Goal: Check status: Check status

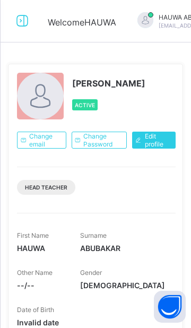
click at [23, 25] on icon at bounding box center [22, 20] width 18 height 15
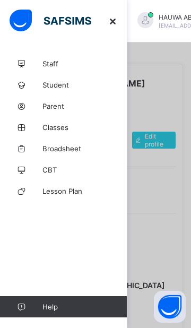
click at [85, 145] on span "Broadsheet" at bounding box center [84, 148] width 85 height 8
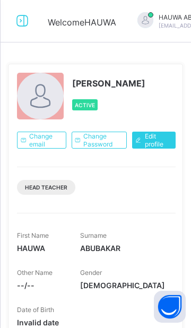
click at [23, 19] on icon at bounding box center [22, 20] width 18 height 15
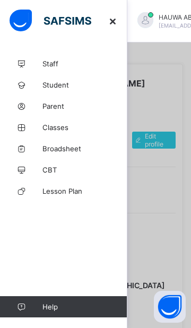
click at [80, 148] on span "Broadsheet" at bounding box center [84, 148] width 85 height 8
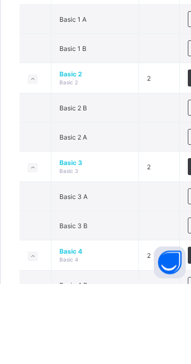
scroll to position [345, 0]
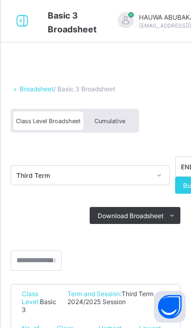
click at [115, 123] on span "Cumulative" at bounding box center [109, 120] width 31 height 7
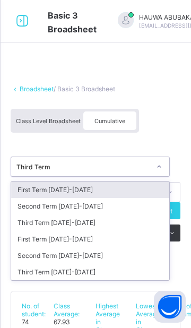
click at [88, 274] on div "Third Term 2024-2025" at bounding box center [90, 272] width 158 height 16
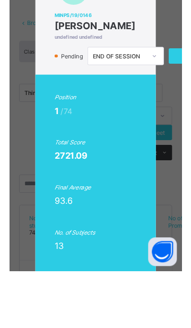
scroll to position [0, 1]
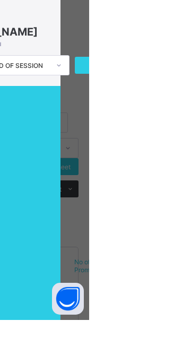
scroll to position [19, 0]
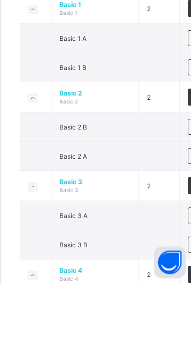
scroll to position [326, 0]
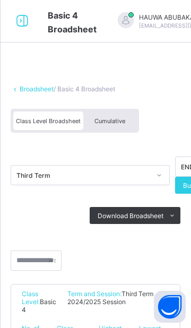
click at [118, 119] on span "Cumulative" at bounding box center [109, 120] width 31 height 7
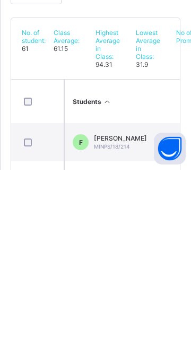
scroll to position [79, 0]
click at [113, 298] on th "Students" at bounding box center [143, 296] width 159 height 44
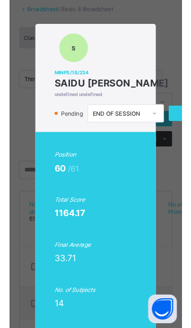
scroll to position [0, 1]
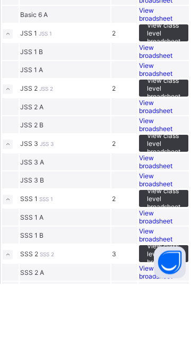
scroll to position [488, 0]
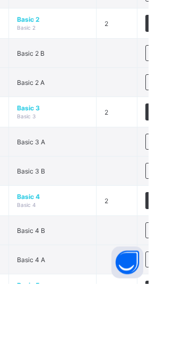
scroll to position [399, 0]
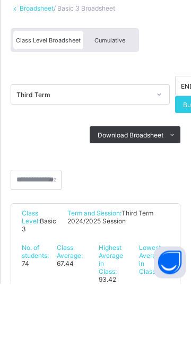
click at [116, 122] on span "Cumulative" at bounding box center [109, 120] width 31 height 7
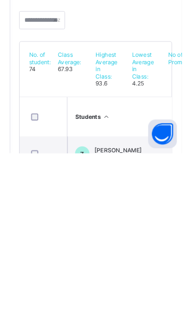
scroll to position [79, 0]
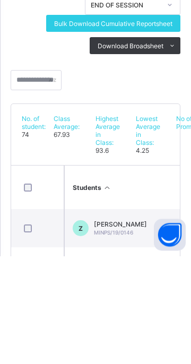
click at [116, 294] on th "Students" at bounding box center [143, 296] width 159 height 44
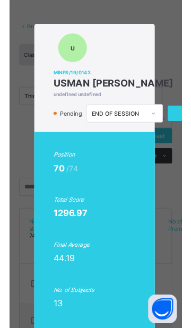
scroll to position [55, 0]
